Goal: Transaction & Acquisition: Book appointment/travel/reservation

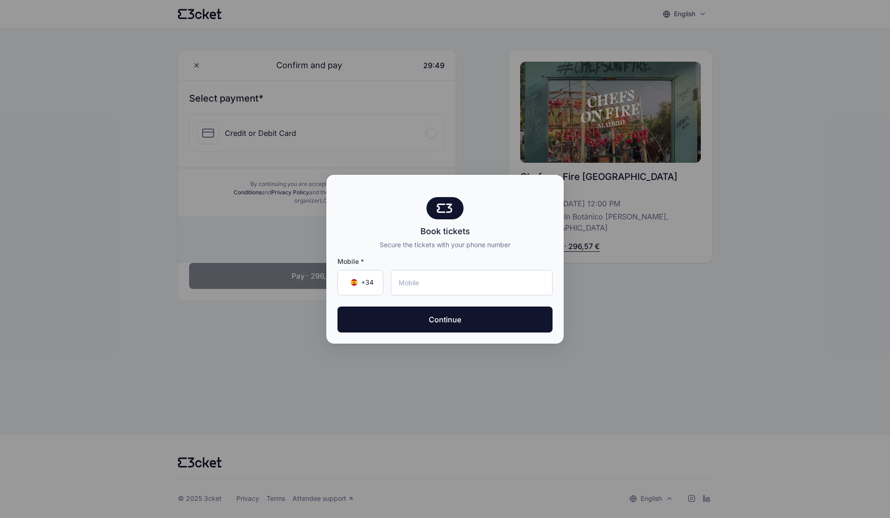
drag, startPoint x: 446, startPoint y: 186, endPoint x: 415, endPoint y: 236, distance: 58.7
click at [415, 236] on div "Book tickets Secure the tickets with your phone number Mobile * +34 ▼ Continue" at bounding box center [444, 259] width 237 height 169
click at [419, 284] on input "tel" at bounding box center [472, 282] width 162 height 25
type input "6"
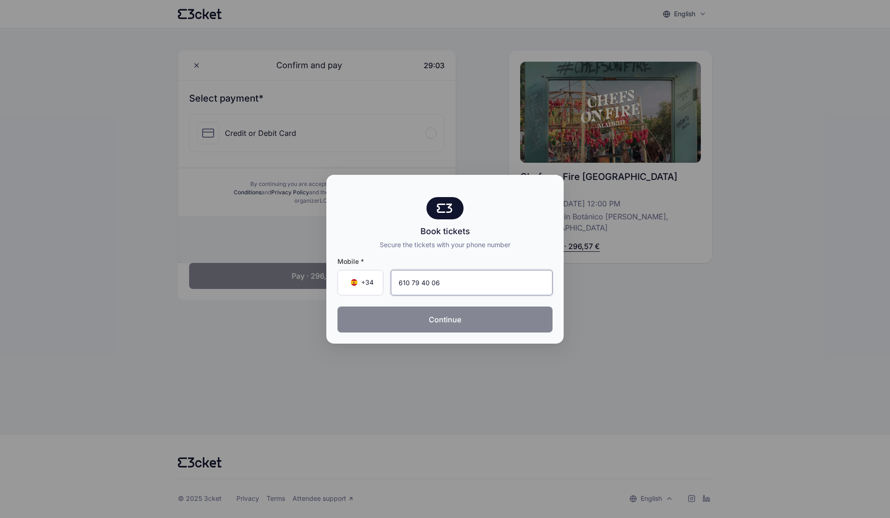
type input "610 79 40 06"
click at [453, 322] on button "Continue" at bounding box center [444, 319] width 215 height 26
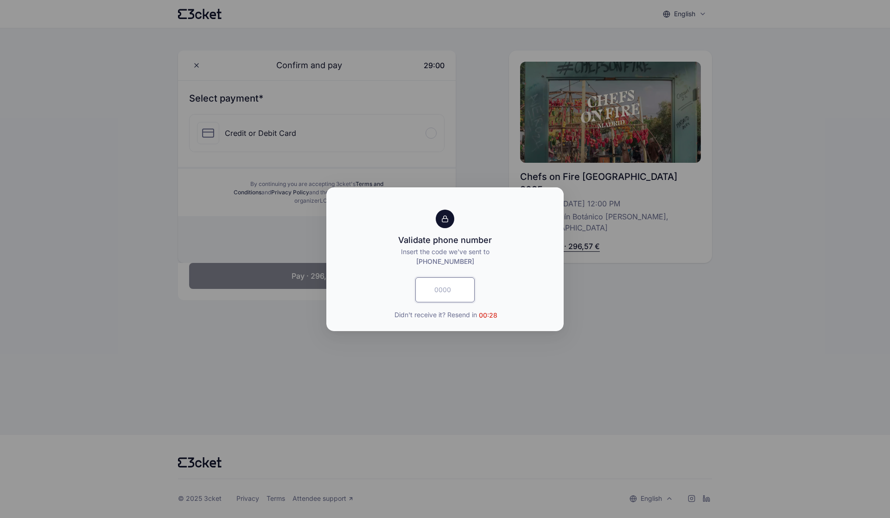
click at [449, 291] on input "text" at bounding box center [444, 289] width 59 height 25
paste input "7157"
type input "7157"
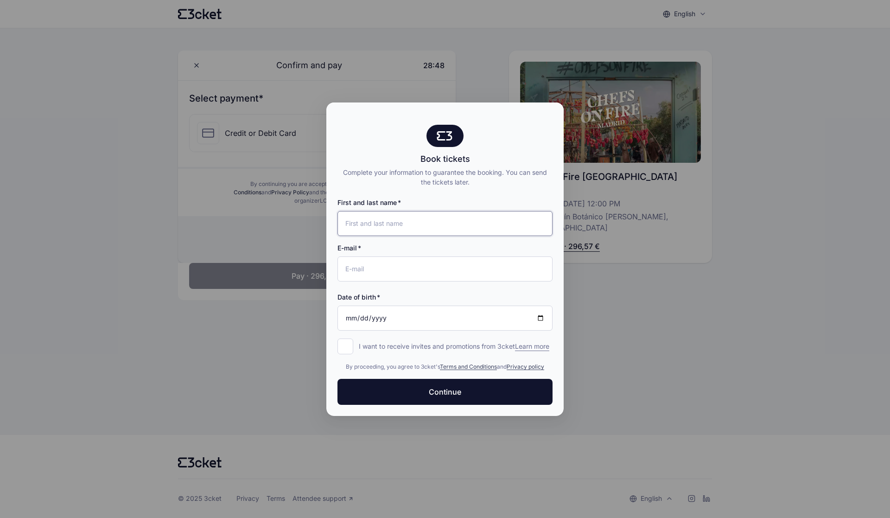
click at [419, 219] on input "First and last name" at bounding box center [444, 223] width 215 height 25
type input "[PERSON_NAME]"
type input "[EMAIL_ADDRESS][DOMAIN_NAME]"
click at [398, 310] on input "Date of birth" at bounding box center [444, 317] width 215 height 25
type input "[DATE]"
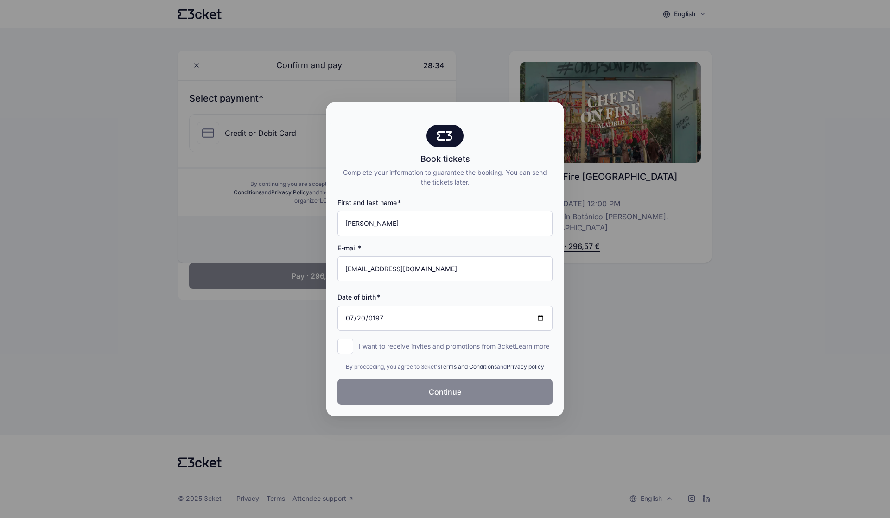
click at [427, 393] on button "Continue" at bounding box center [444, 392] width 215 height 26
